Goal: Transaction & Acquisition: Book appointment/travel/reservation

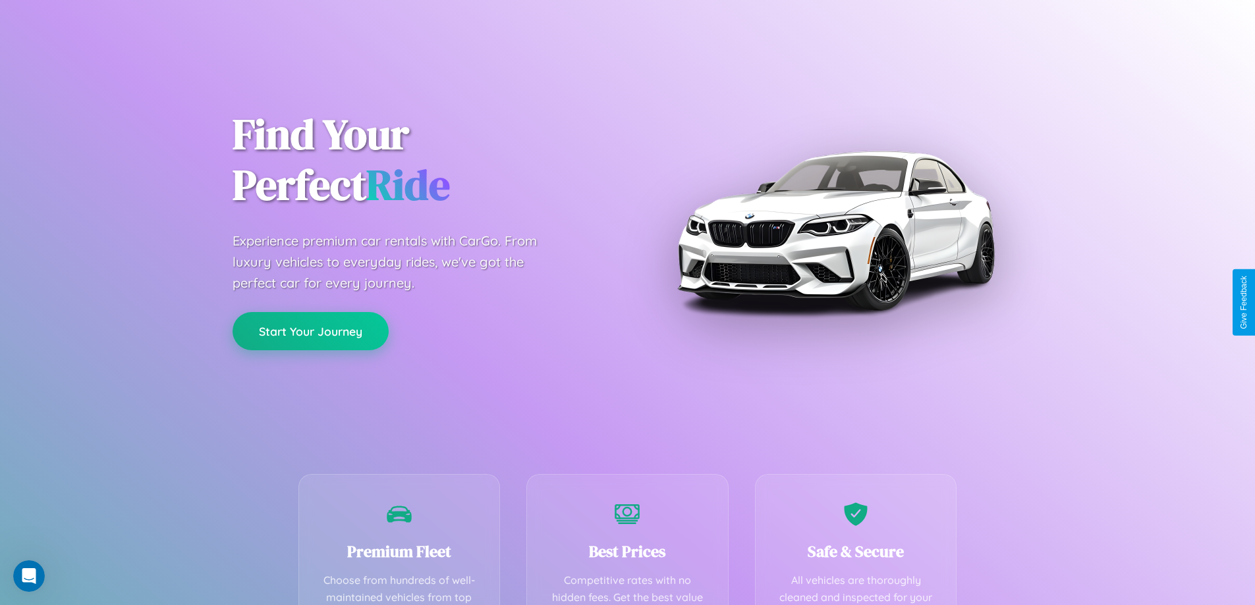
click at [310, 331] on button "Start Your Journey" at bounding box center [311, 331] width 156 height 38
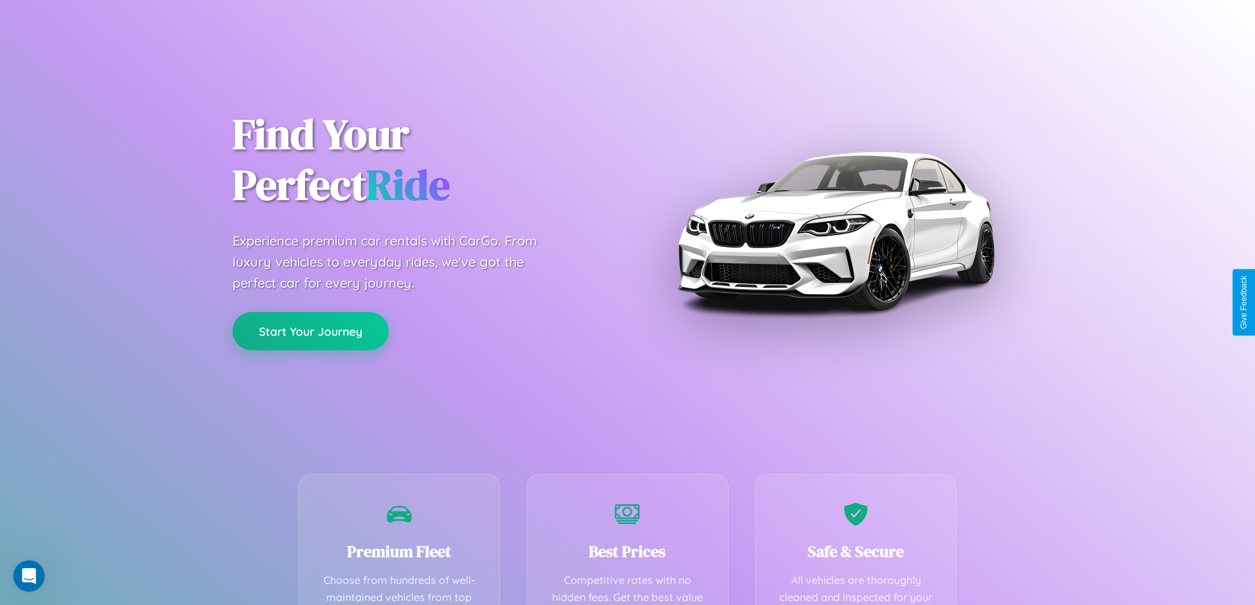
click at [310, 331] on button "Start Your Journey" at bounding box center [311, 331] width 156 height 38
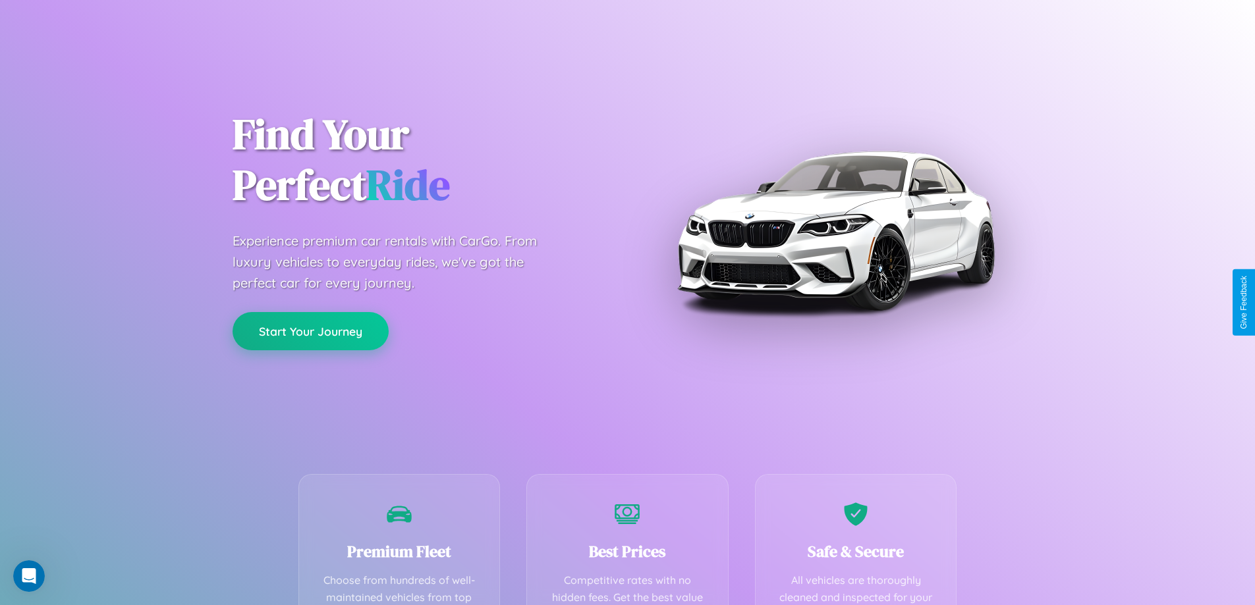
click at [310, 331] on button "Start Your Journey" at bounding box center [311, 331] width 156 height 38
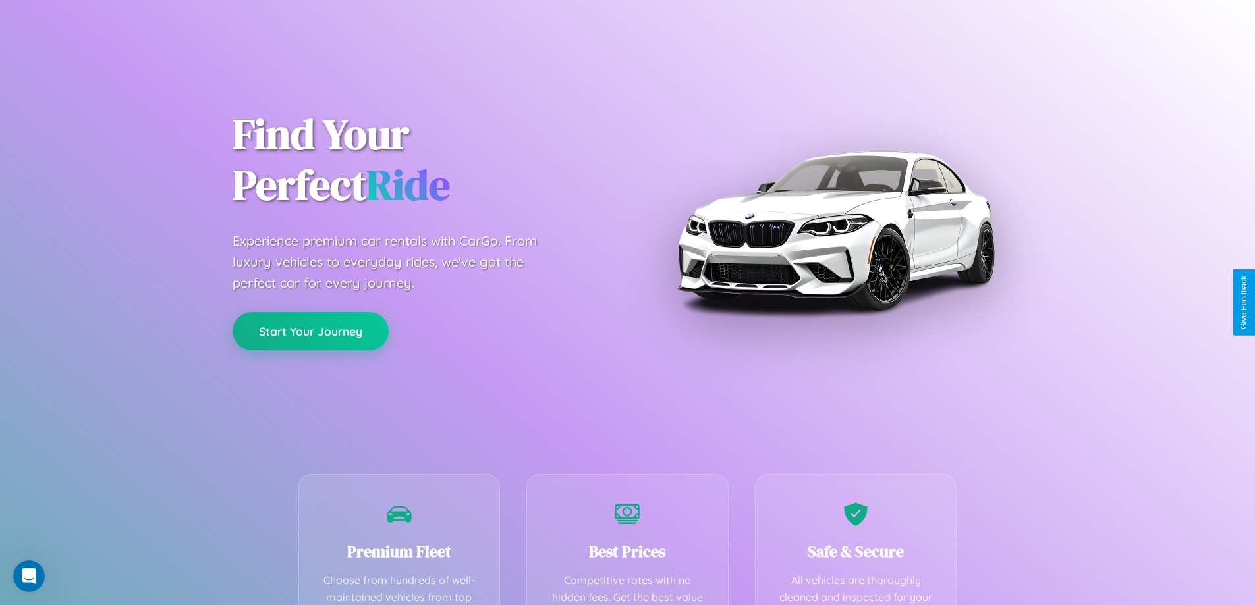
click at [310, 331] on button "Start Your Journey" at bounding box center [311, 331] width 156 height 38
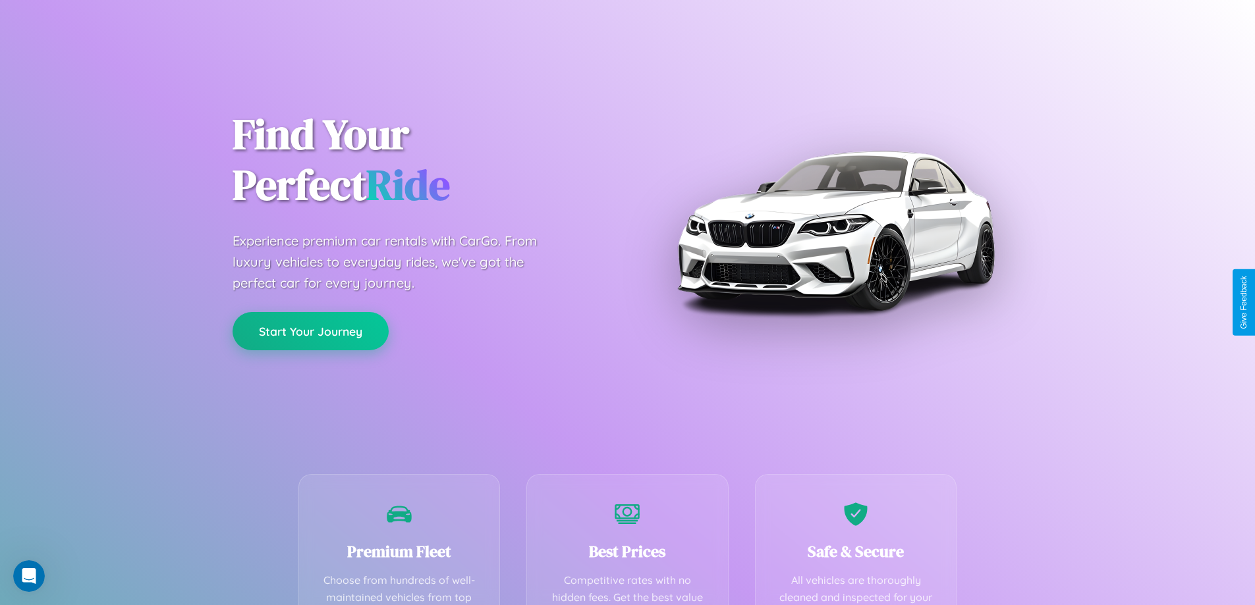
click at [310, 331] on button "Start Your Journey" at bounding box center [311, 331] width 156 height 38
